Goal: Transaction & Acquisition: Download file/media

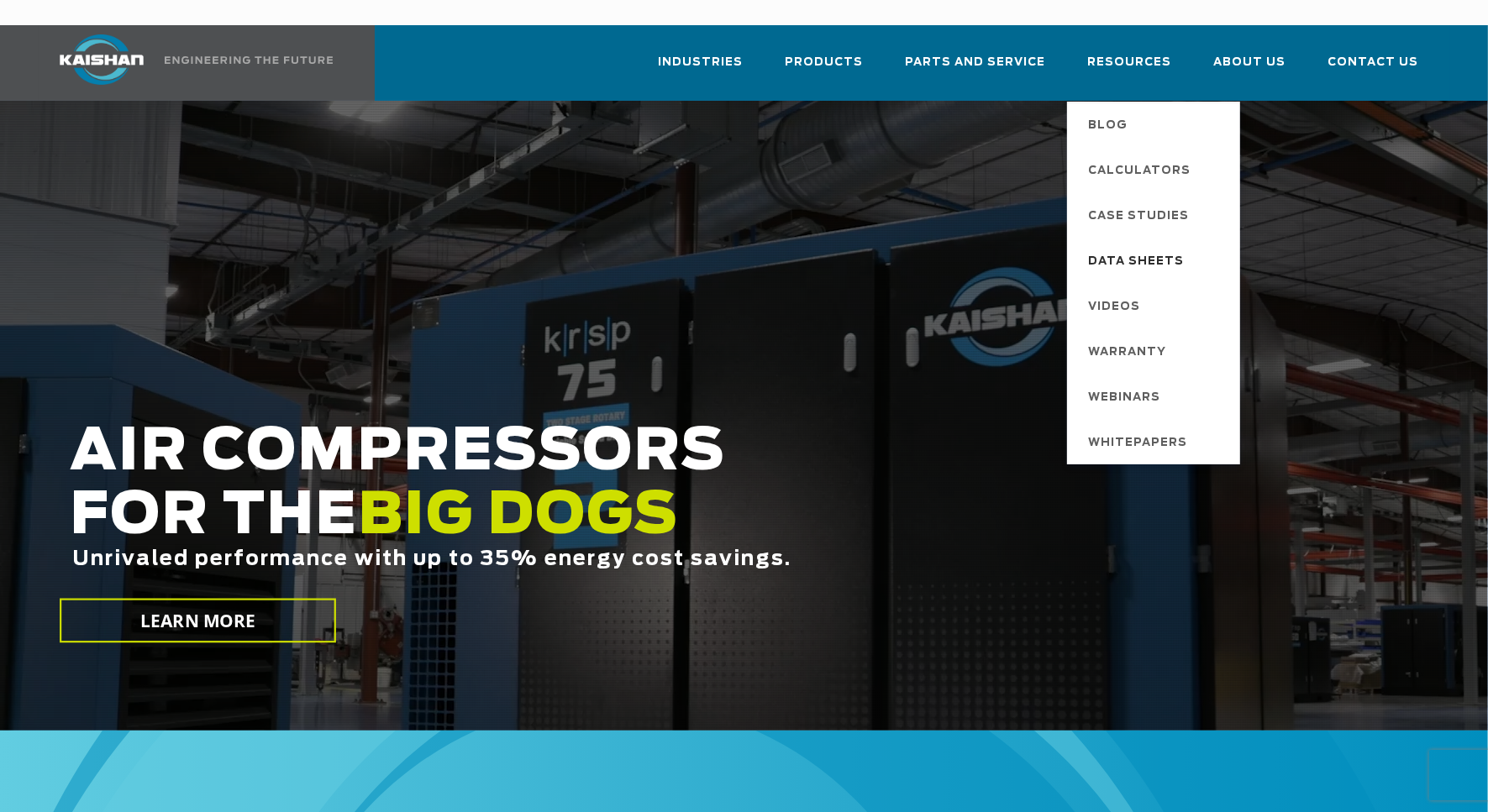
click at [1168, 247] on span "Data Sheets" at bounding box center [1136, 261] width 96 height 28
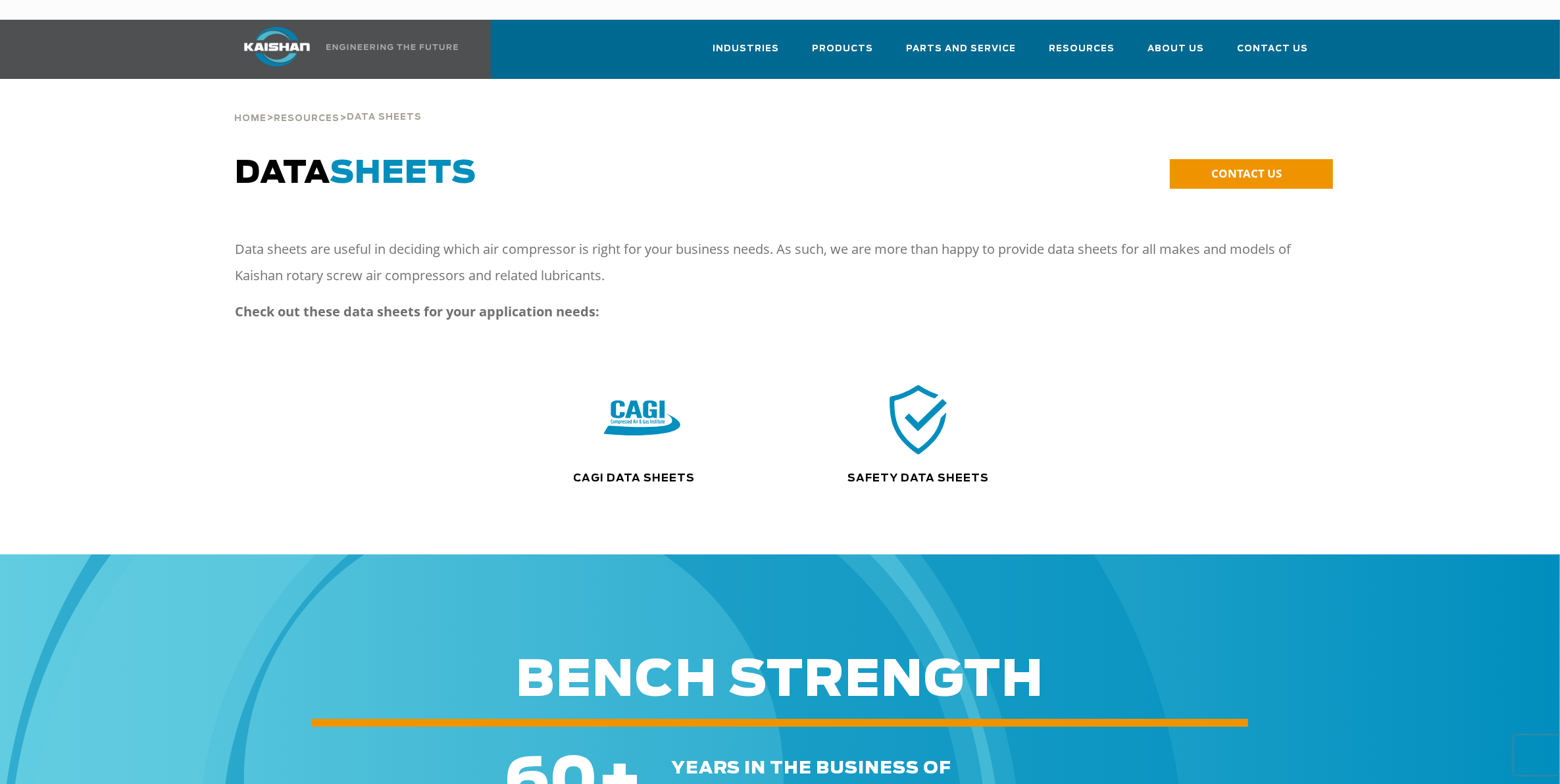
click at [392, 140] on img at bounding box center [919, 419] width 76 height 77
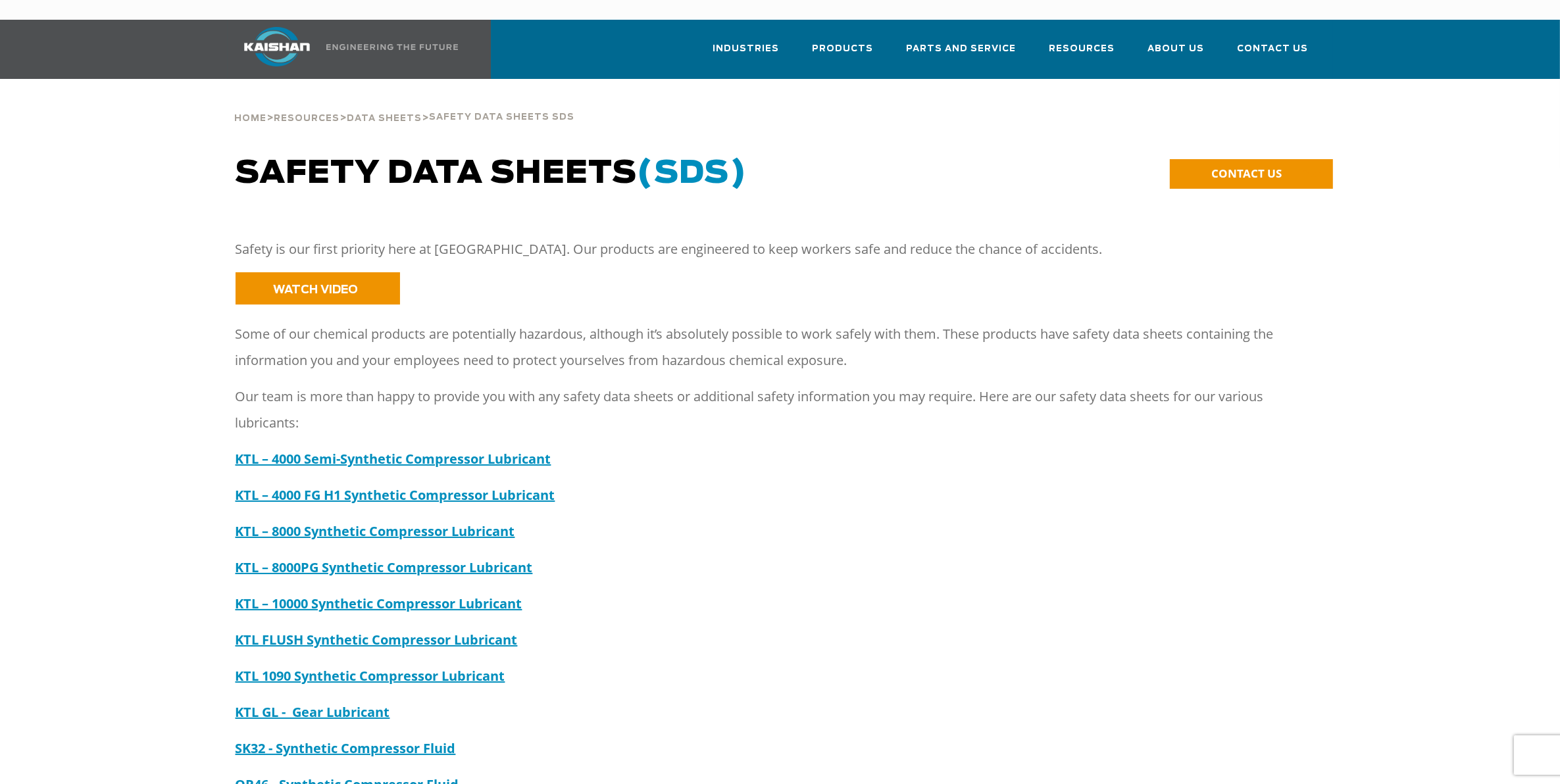
scroll to position [82, 0]
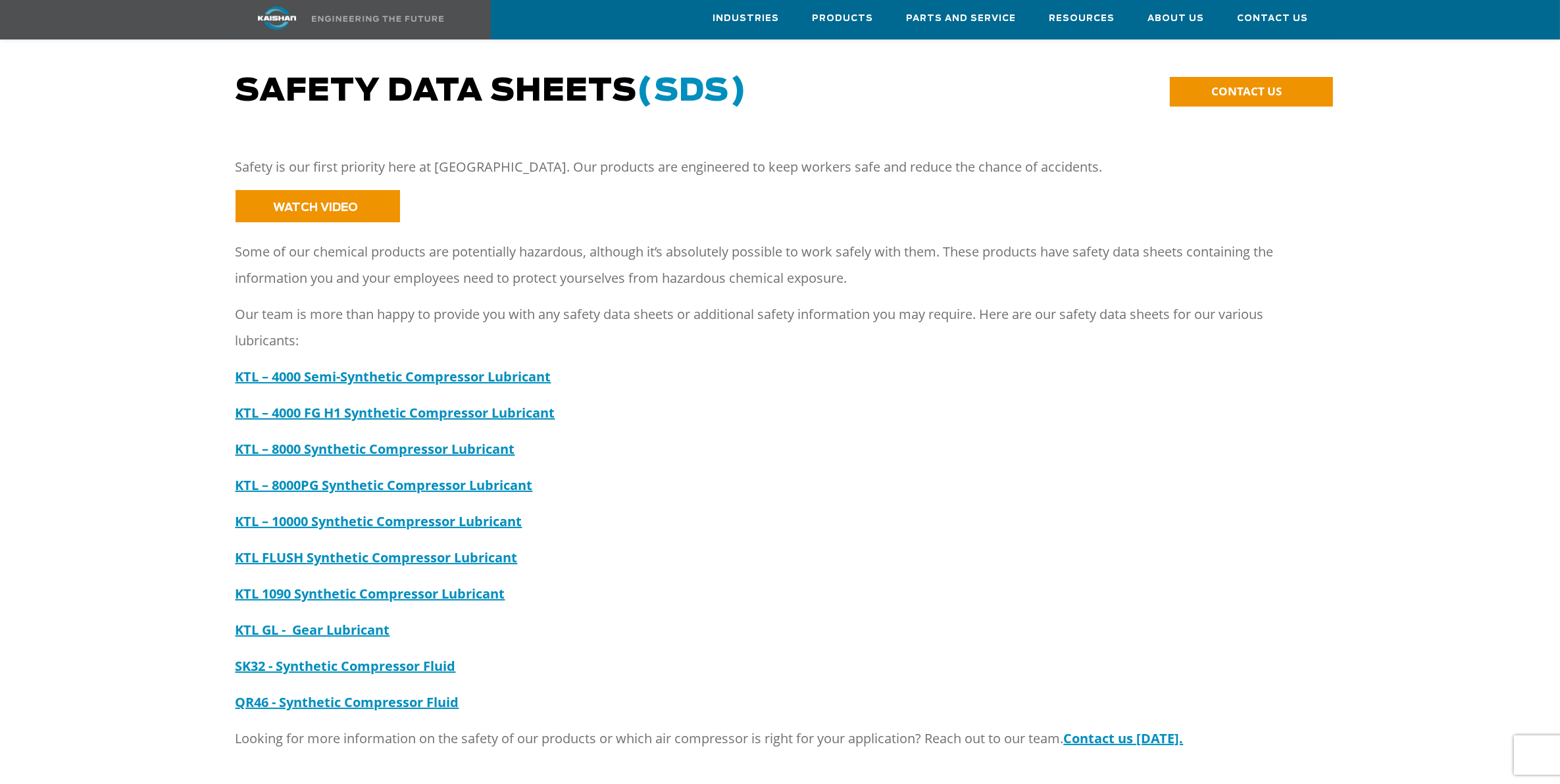
click at [387, 621] on strong "KTL GL - Gear Lubricant" at bounding box center [313, 630] width 154 height 18
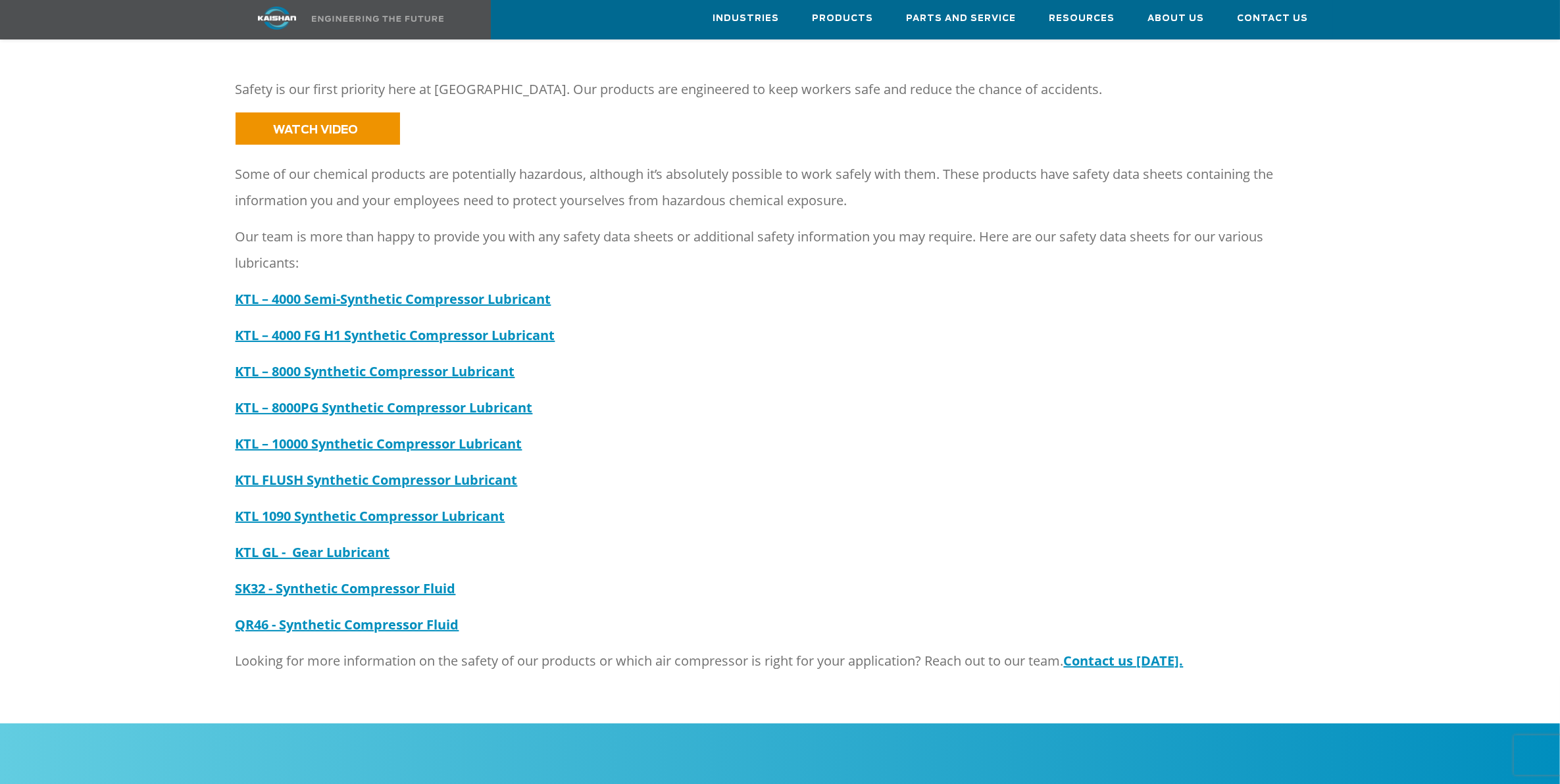
scroll to position [164, 0]
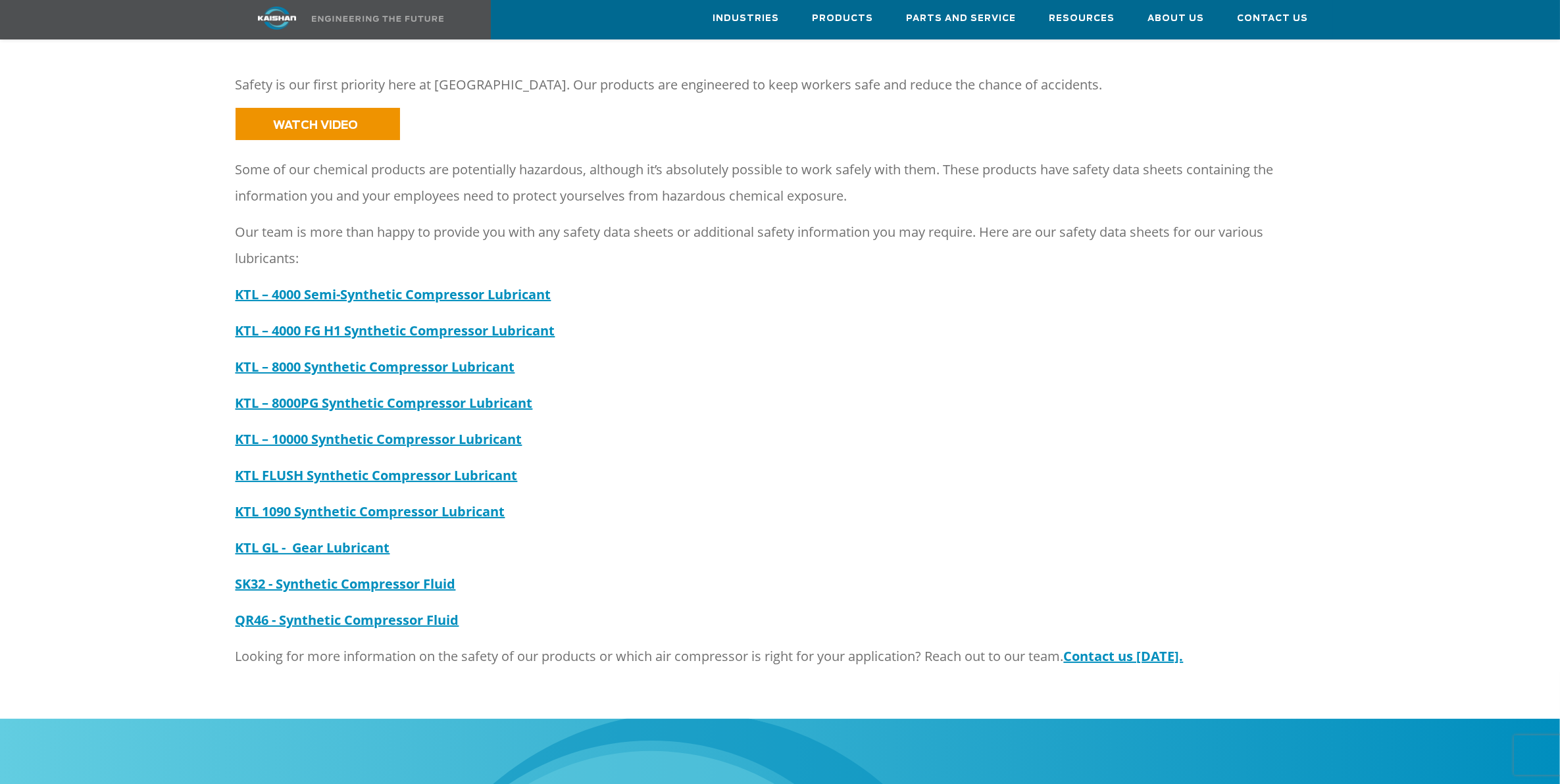
click at [353, 538] on strong "KTL GL - Gear Lubricant" at bounding box center [313, 547] width 154 height 18
